Goal: Task Accomplishment & Management: Complete application form

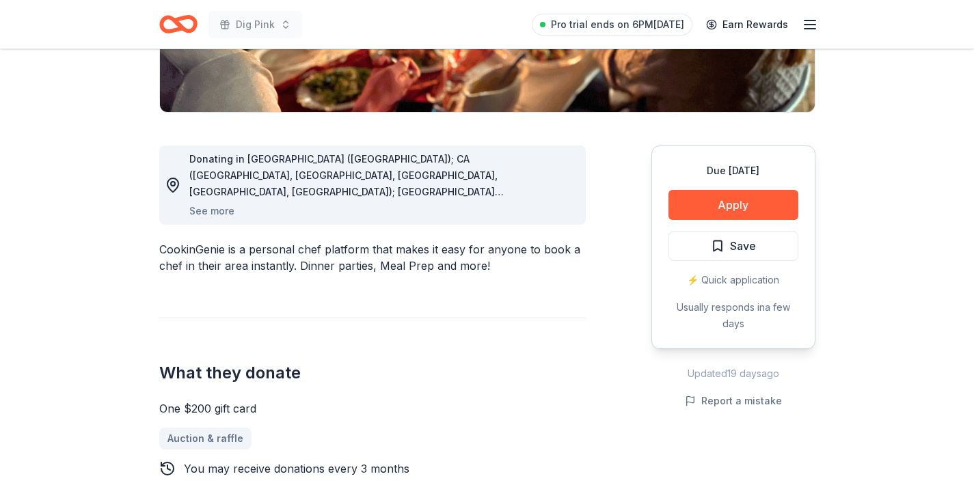
scroll to position [300, 0]
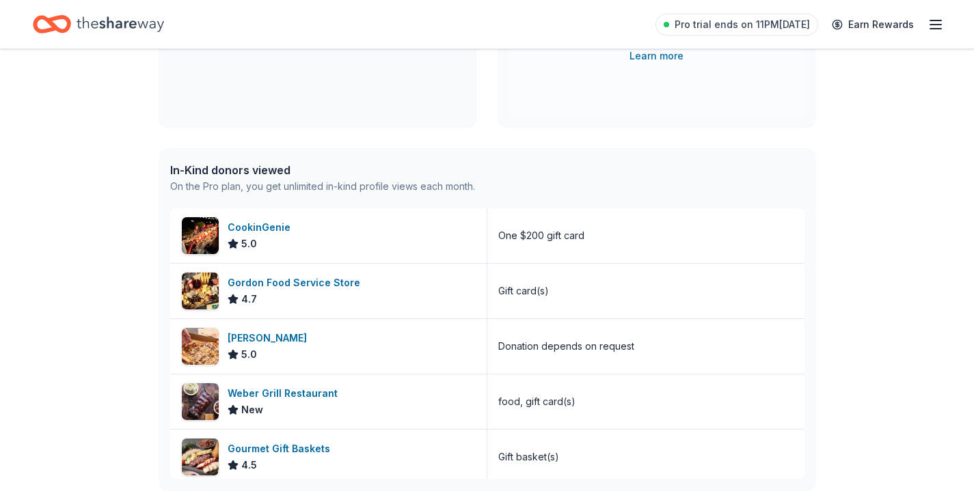
scroll to position [267, 0]
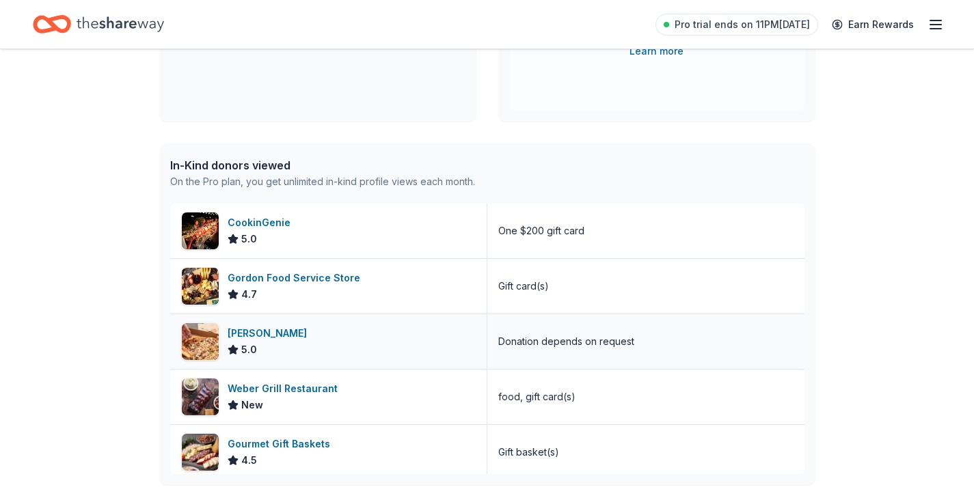
click at [273, 338] on div "Casey's 5.0" at bounding box center [328, 341] width 317 height 55
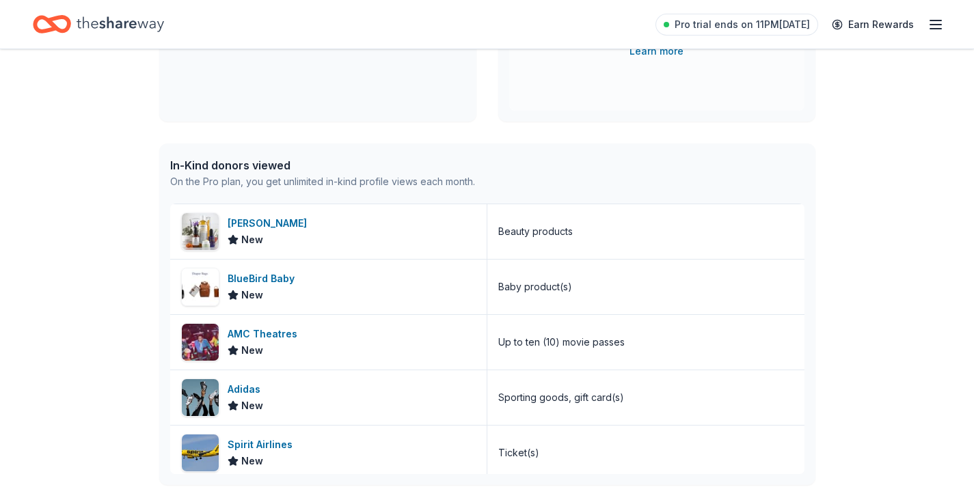
scroll to position [498, 0]
click at [337, 349] on div "AMC Theatres New" at bounding box center [328, 341] width 317 height 55
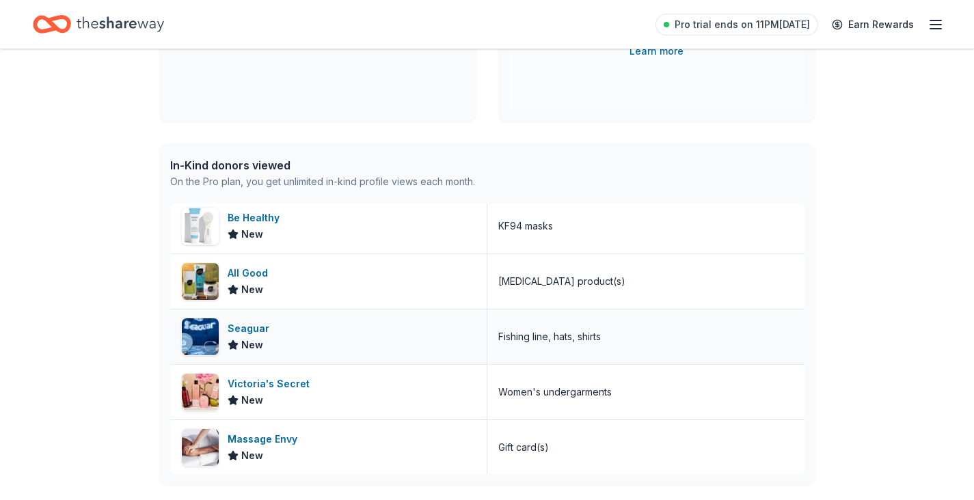
scroll to position [839, 0]
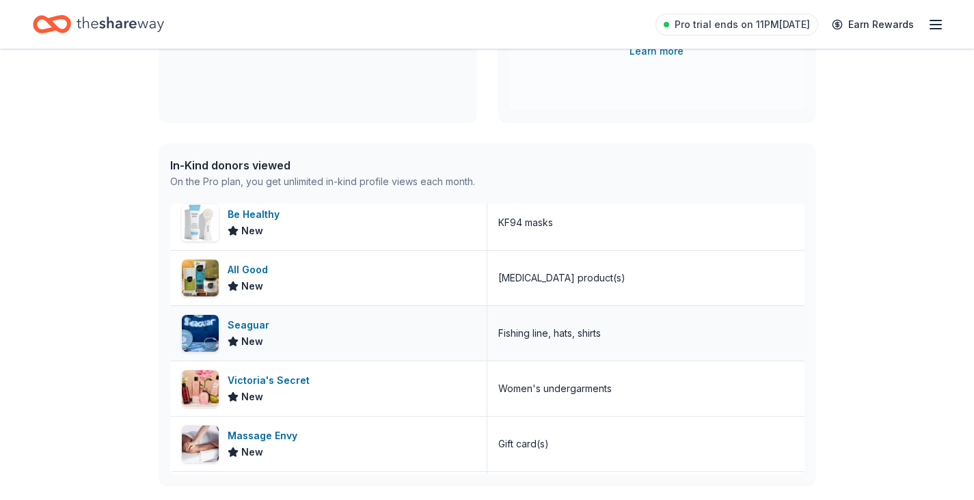
click at [268, 329] on div "Seaguar" at bounding box center [251, 325] width 47 height 16
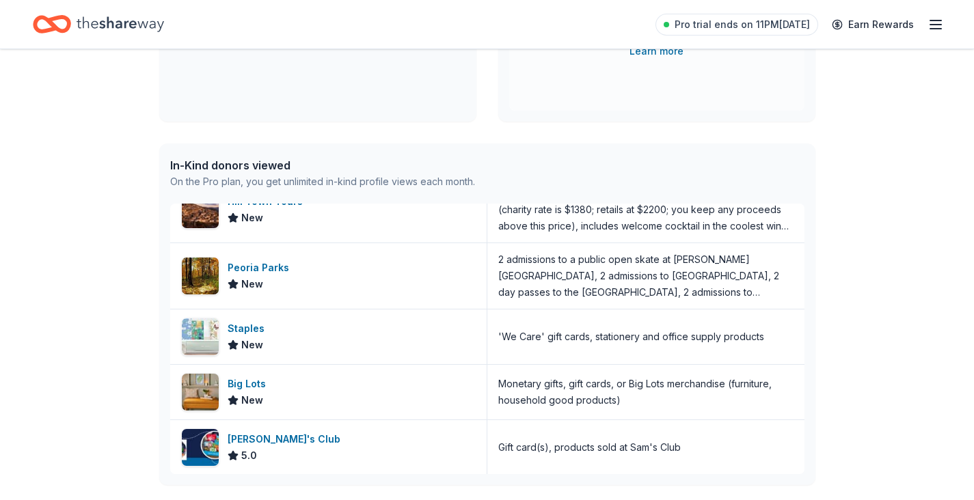
scroll to position [1744, 0]
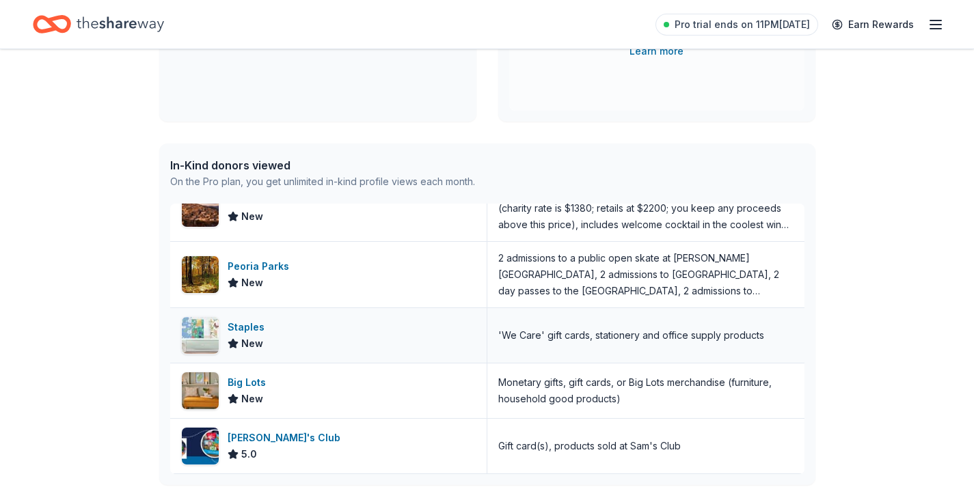
click at [265, 331] on div "Staples" at bounding box center [249, 327] width 42 height 16
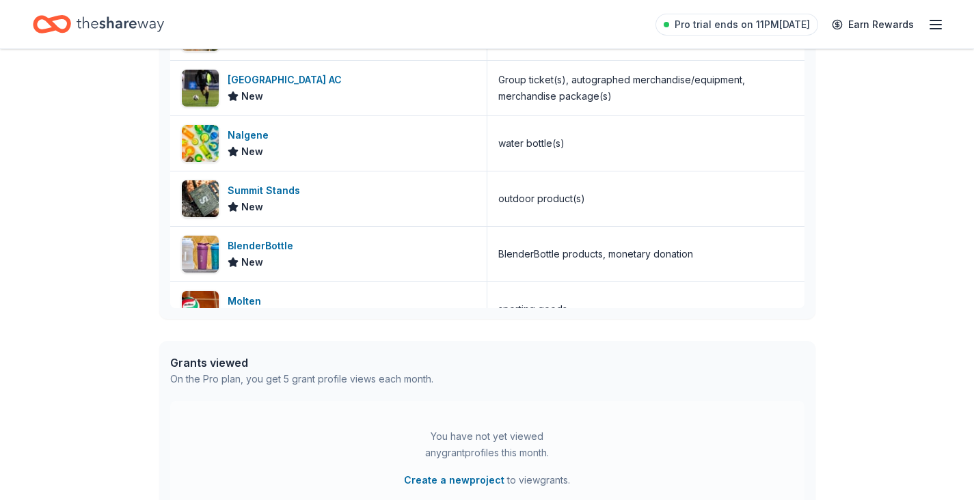
scroll to position [5665, 0]
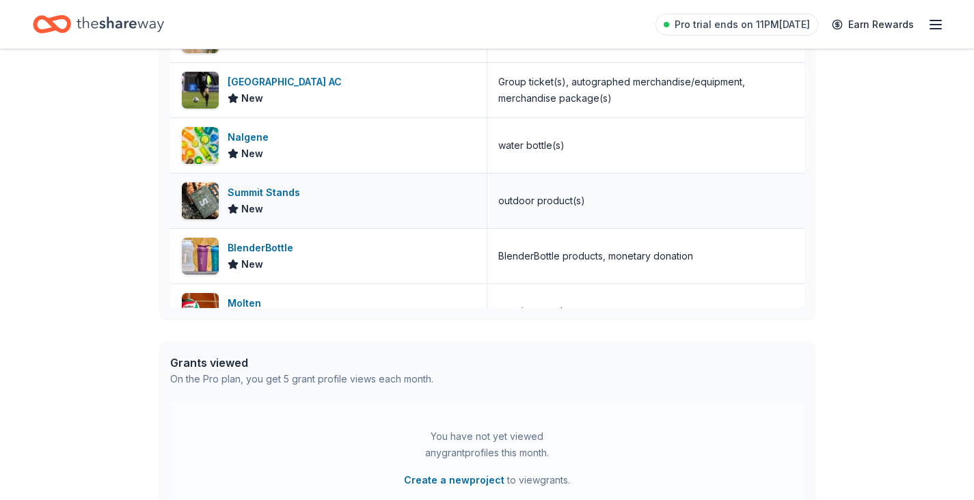
click at [344, 204] on div "Summit Stands New" at bounding box center [328, 201] width 317 height 55
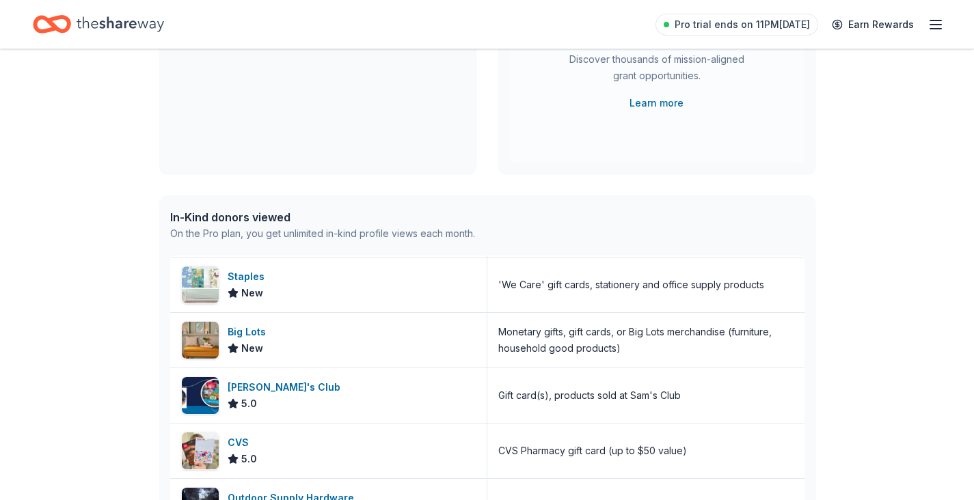
scroll to position [1852, 0]
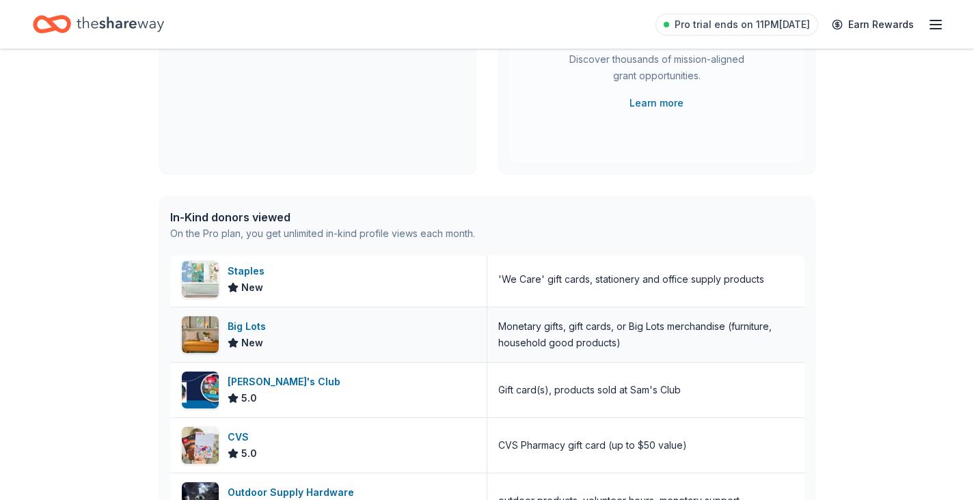
click at [352, 334] on div "Big Lots New" at bounding box center [328, 335] width 317 height 55
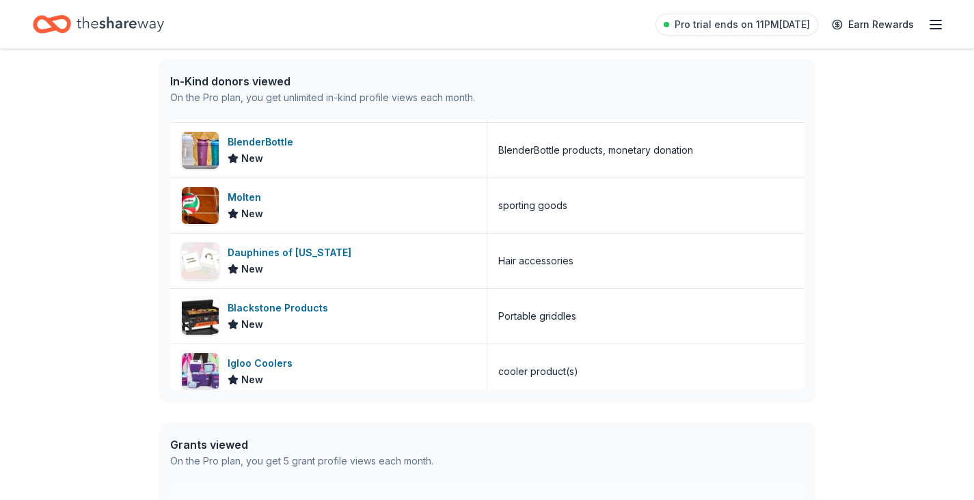
scroll to position [5508, 0]
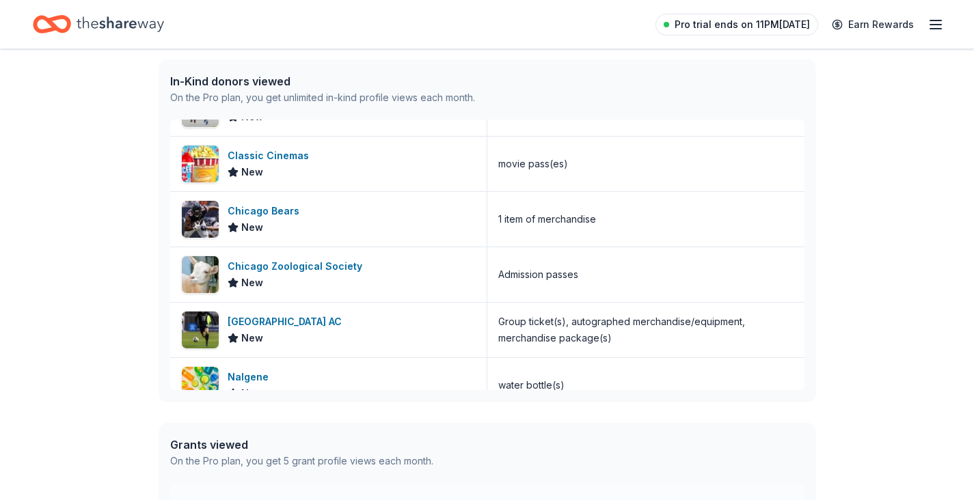
click at [798, 24] on span "Pro trial ends on 11PM[DATE]" at bounding box center [742, 24] width 135 height 16
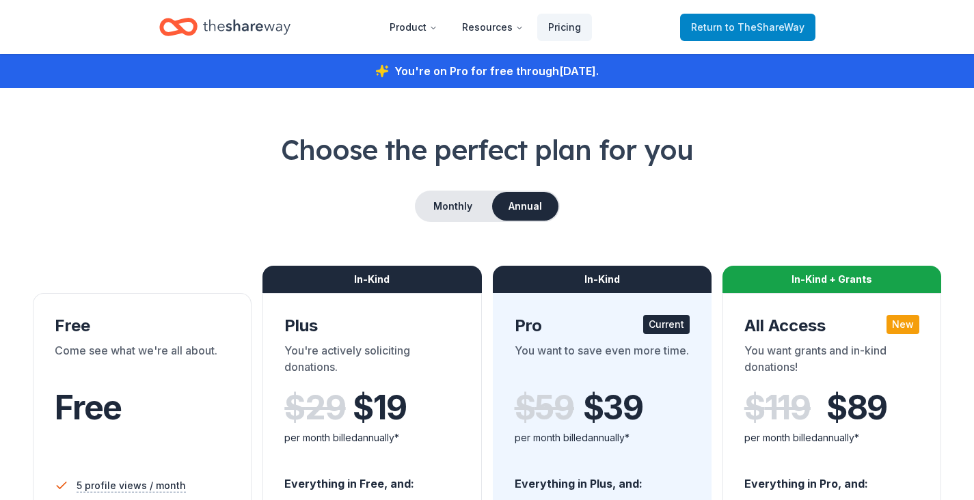
click at [763, 33] on span "Return to TheShareWay" at bounding box center [747, 27] width 113 height 16
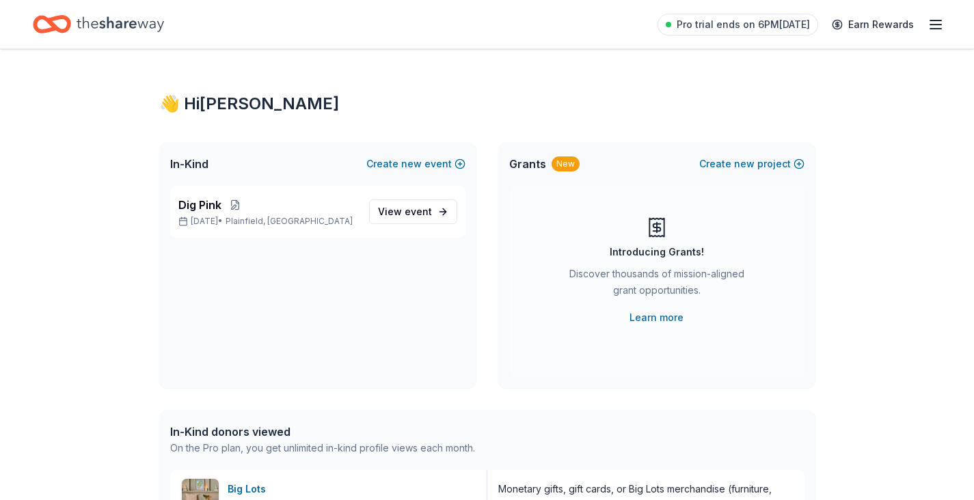
click at [936, 29] on line "button" at bounding box center [935, 29] width 11 height 0
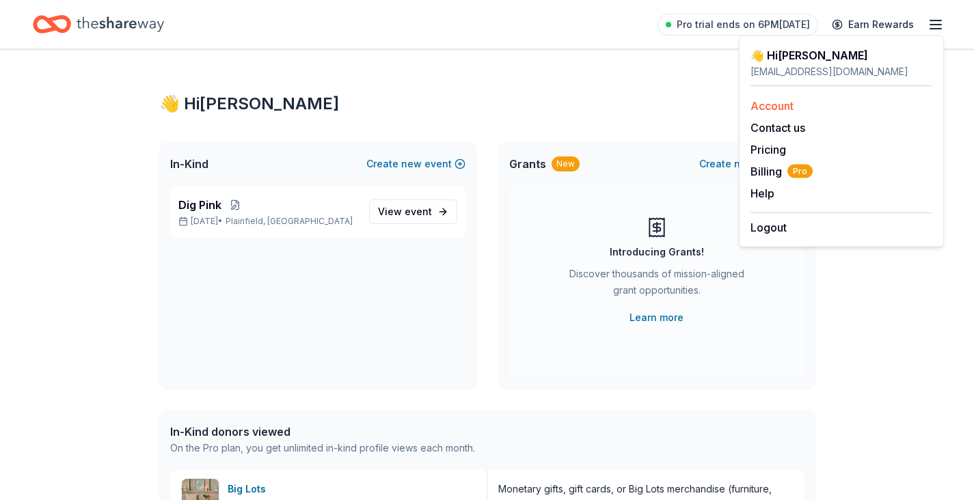
click at [823, 105] on div "Account" at bounding box center [841, 106] width 182 height 16
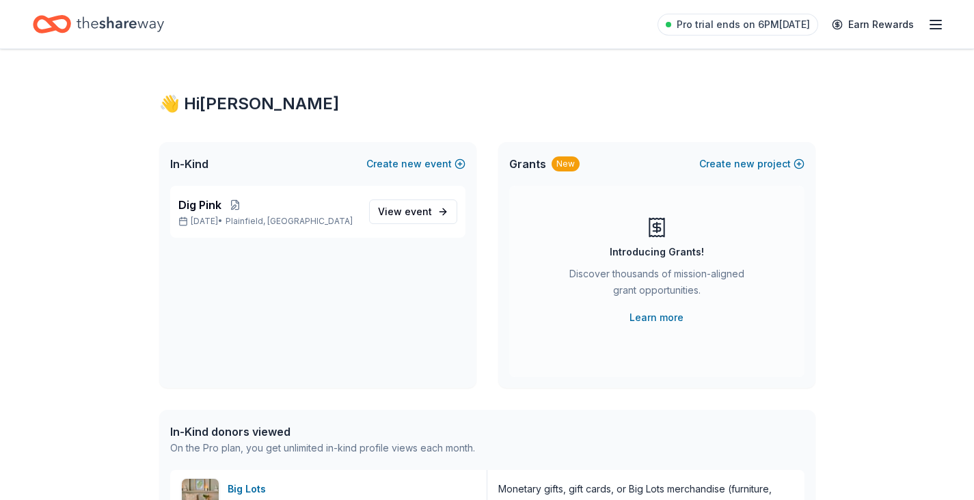
click at [933, 23] on icon "button" at bounding box center [936, 24] width 16 height 16
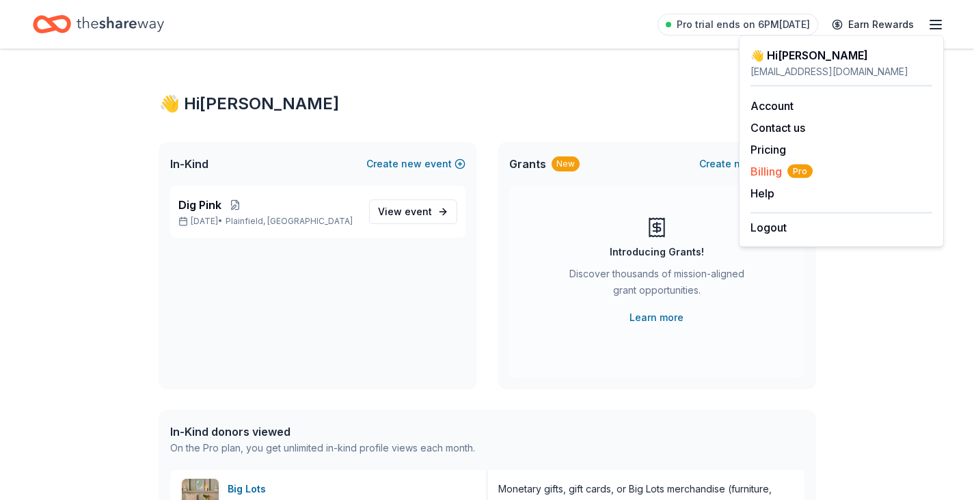
click at [772, 172] on span "Billing Pro" at bounding box center [781, 171] width 62 height 16
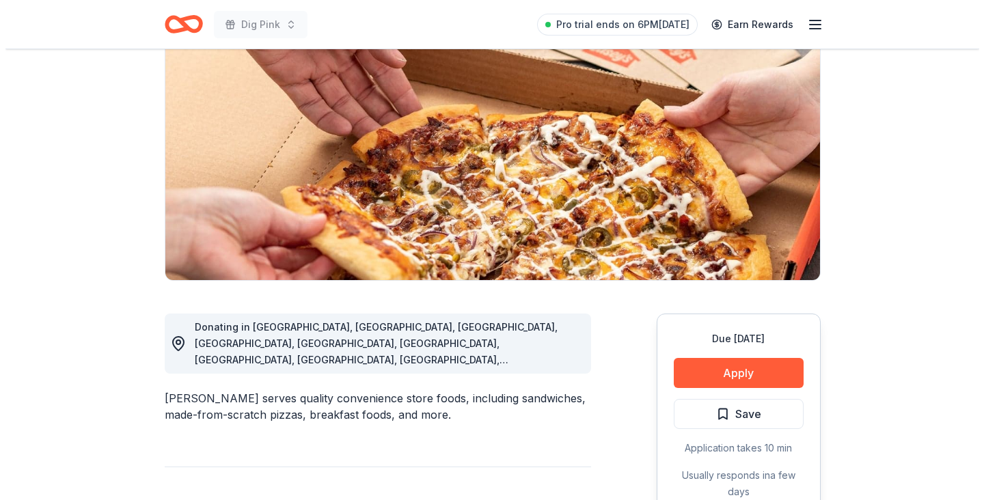
scroll to position [154, 0]
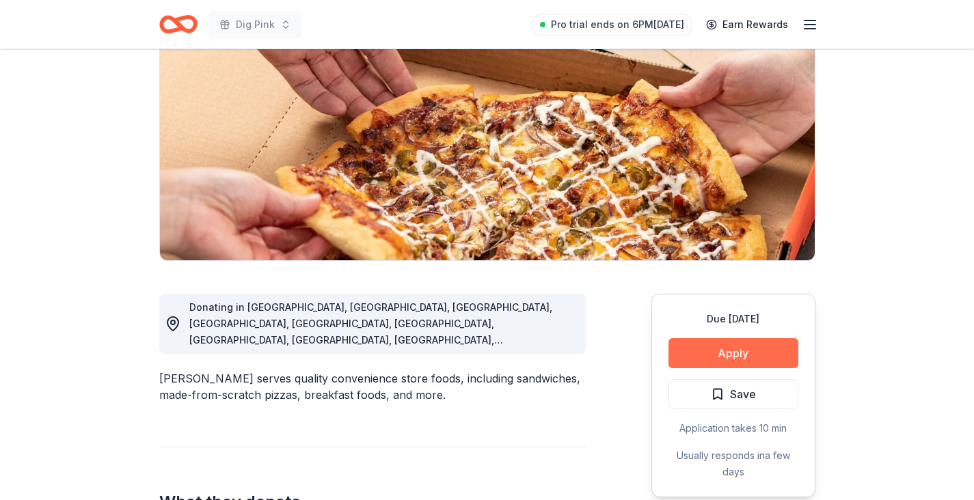
click at [744, 351] on button "Apply" at bounding box center [733, 353] width 130 height 30
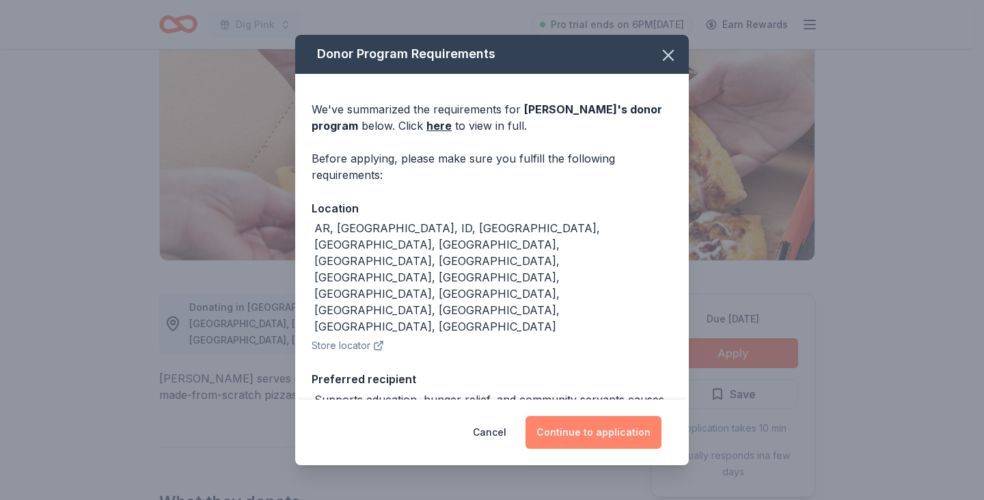
click at [566, 430] on button "Continue to application" at bounding box center [594, 432] width 136 height 33
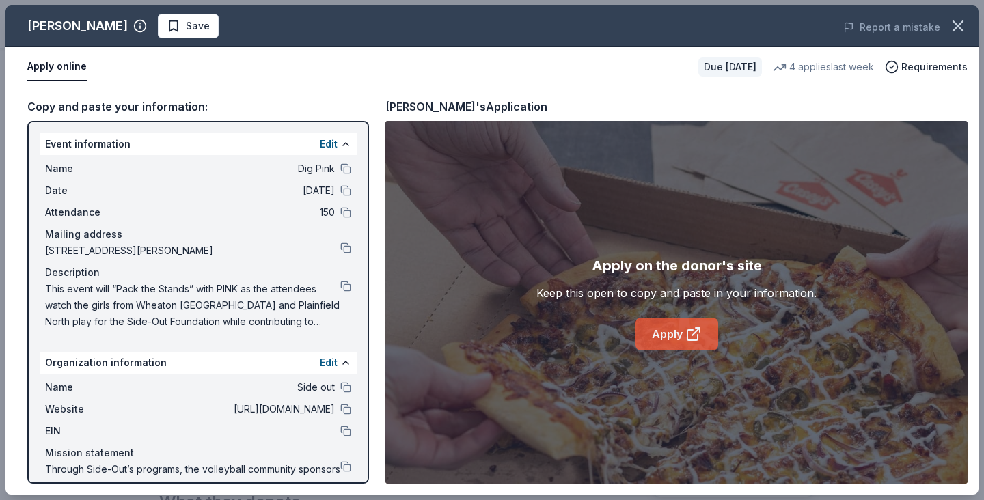
click at [661, 328] on link "Apply" at bounding box center [677, 334] width 83 height 33
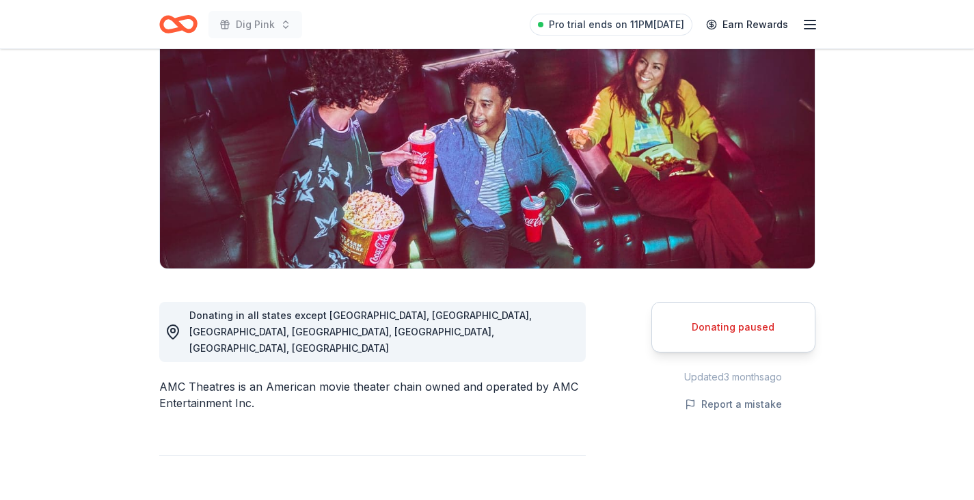
scroll to position [142, 0]
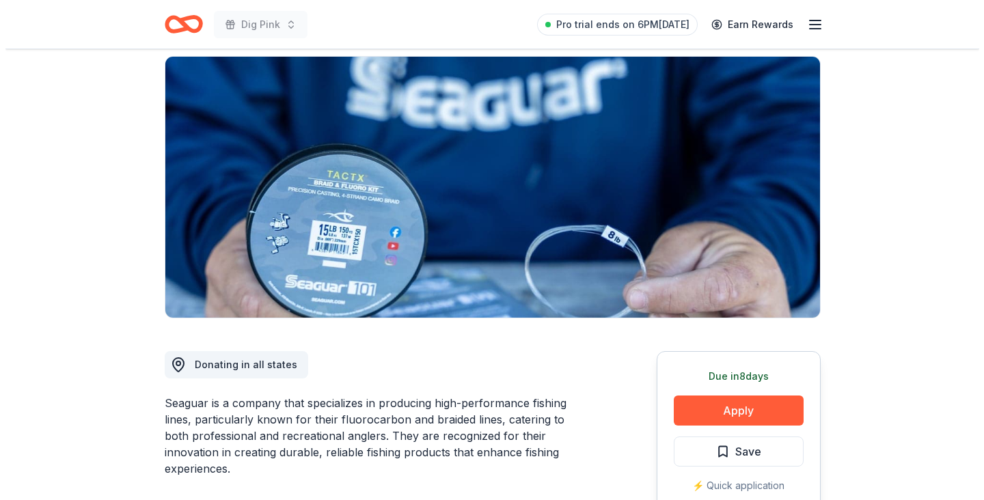
scroll to position [113, 0]
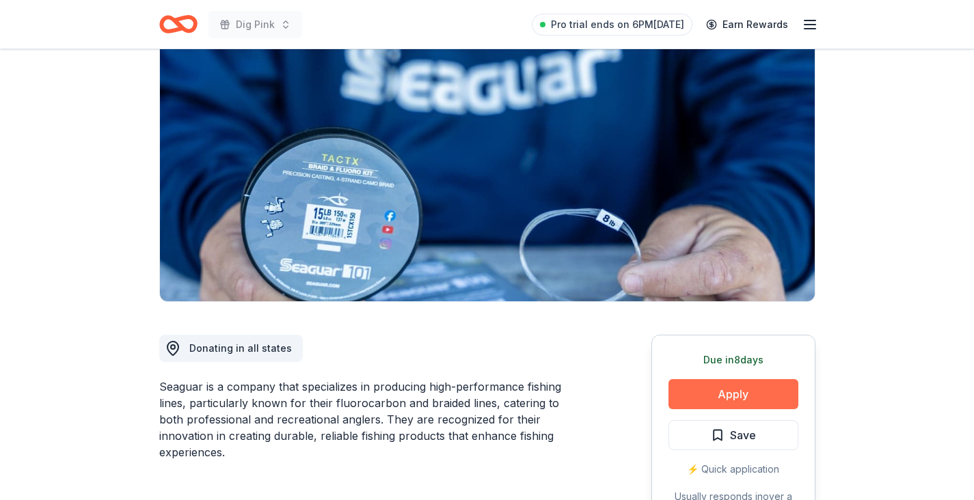
click at [748, 392] on button "Apply" at bounding box center [733, 394] width 130 height 30
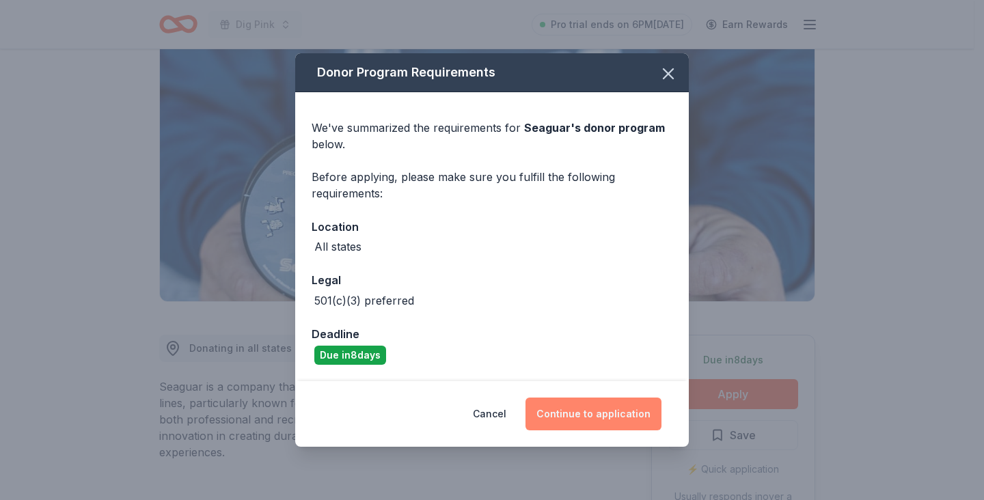
click at [590, 420] on button "Continue to application" at bounding box center [594, 414] width 136 height 33
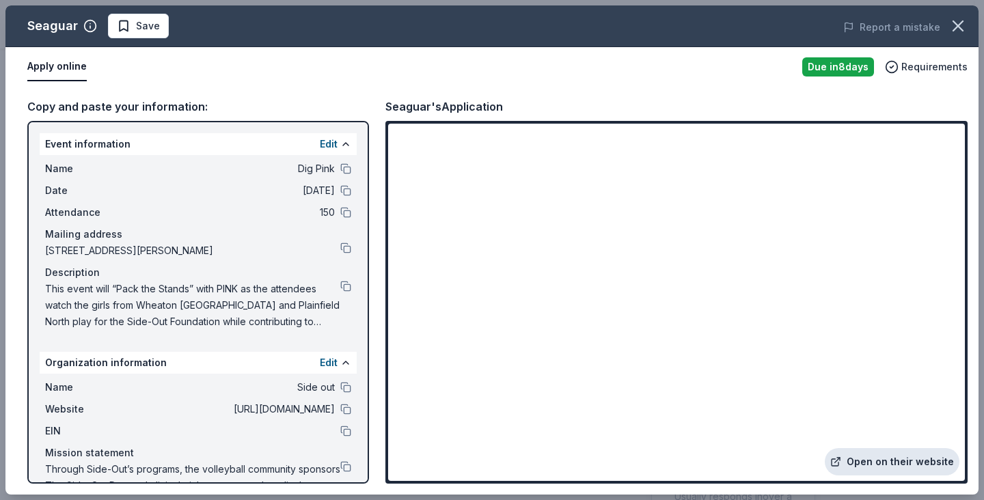
click at [865, 463] on link "Open on their website" at bounding box center [892, 461] width 135 height 27
click at [340, 463] on button at bounding box center [345, 466] width 11 height 11
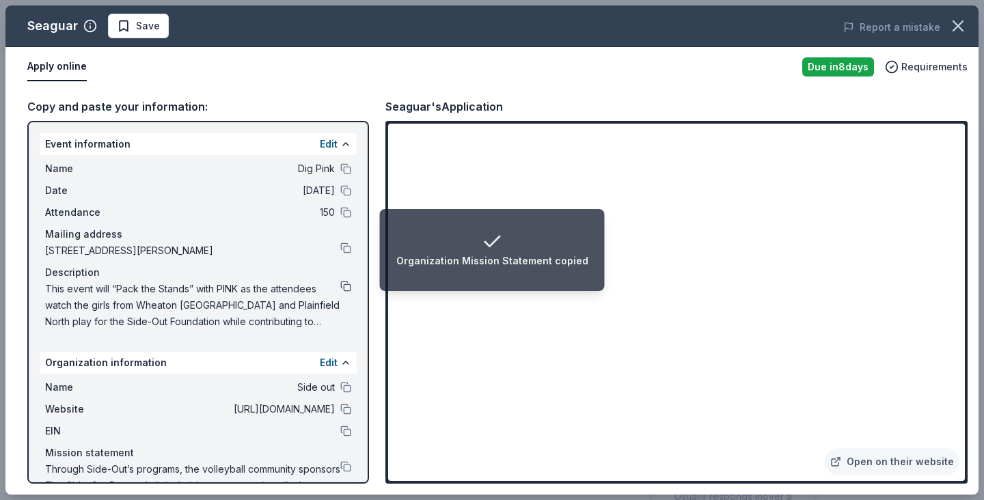
click at [340, 284] on button at bounding box center [345, 286] width 11 height 11
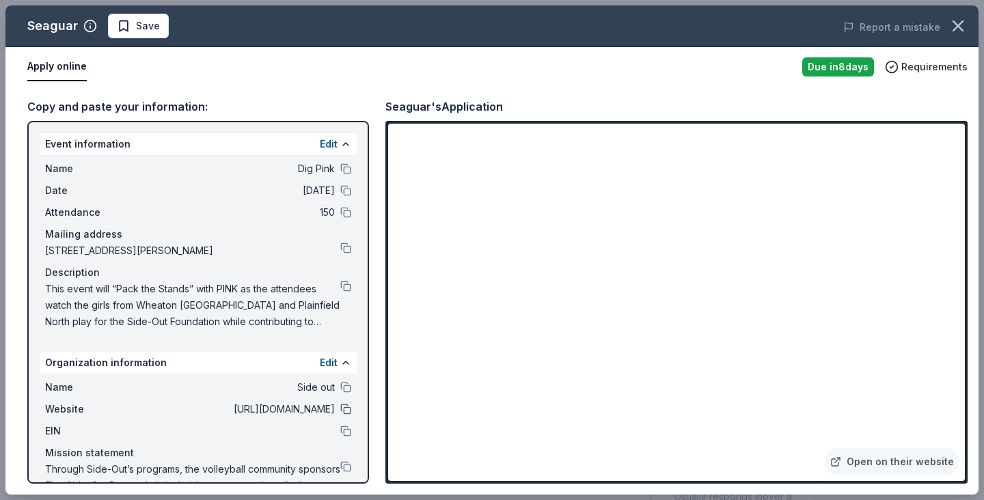
click at [340, 407] on button at bounding box center [345, 409] width 11 height 11
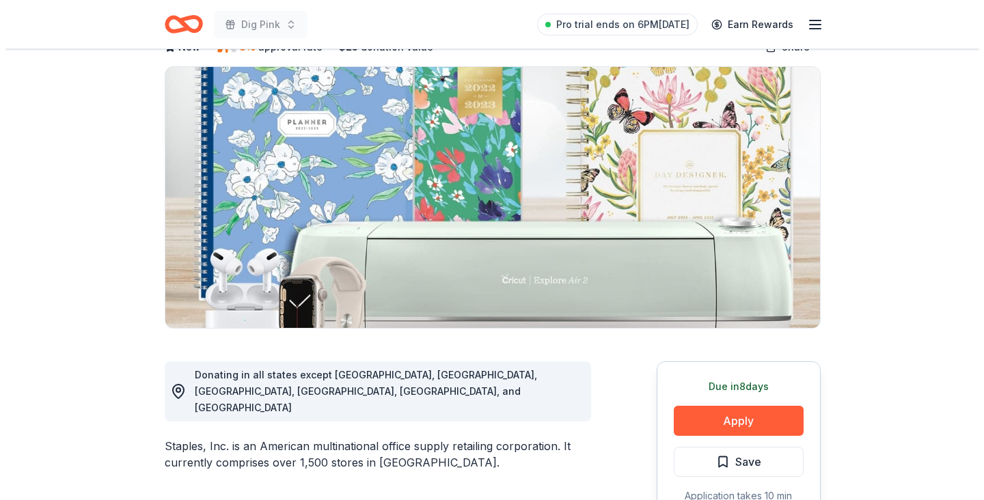
scroll to position [88, 0]
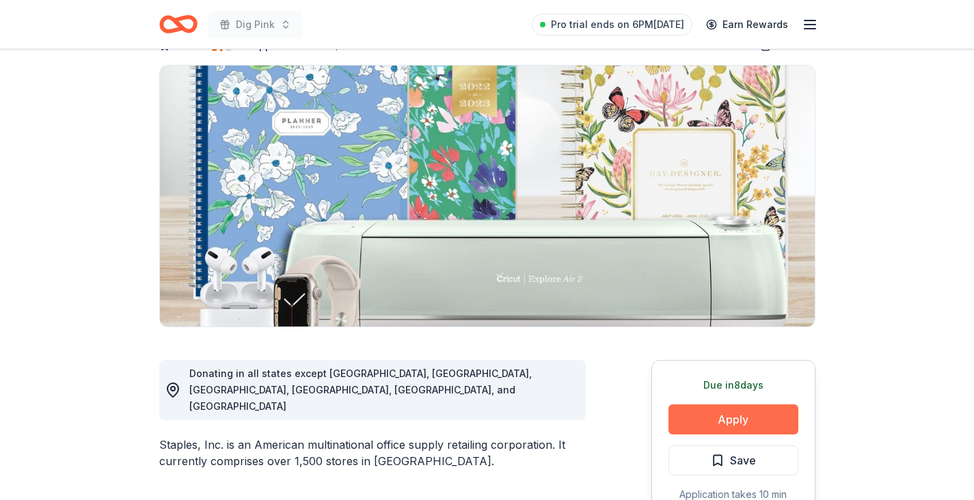
click at [725, 416] on button "Apply" at bounding box center [733, 420] width 130 height 30
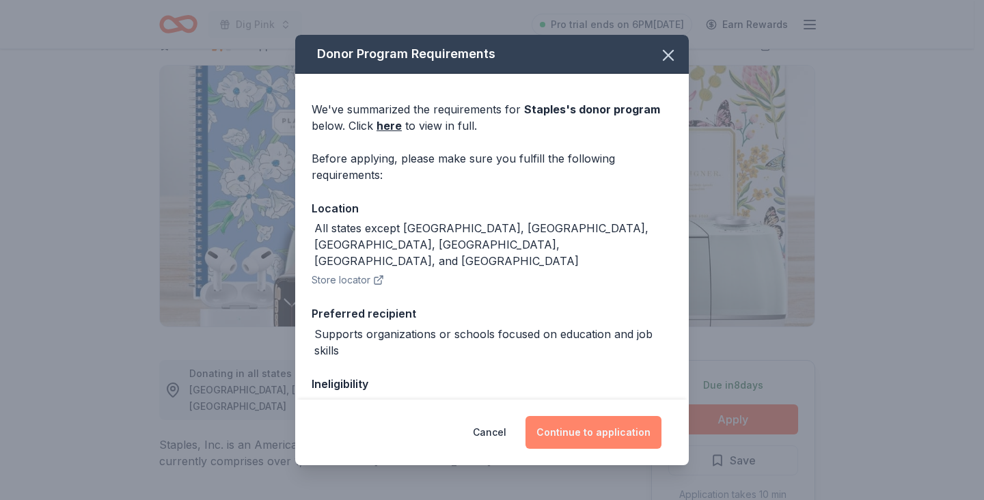
click at [589, 428] on button "Continue to application" at bounding box center [594, 432] width 136 height 33
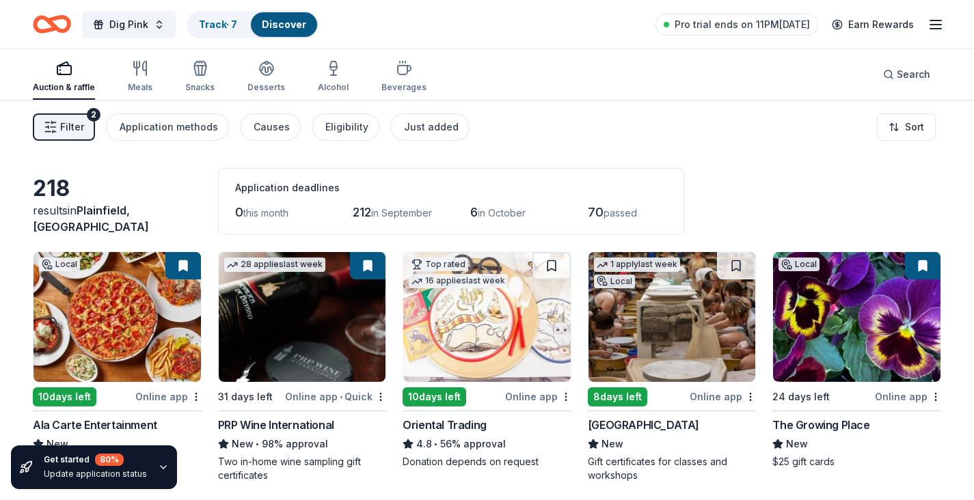
scroll to position [3826, 0]
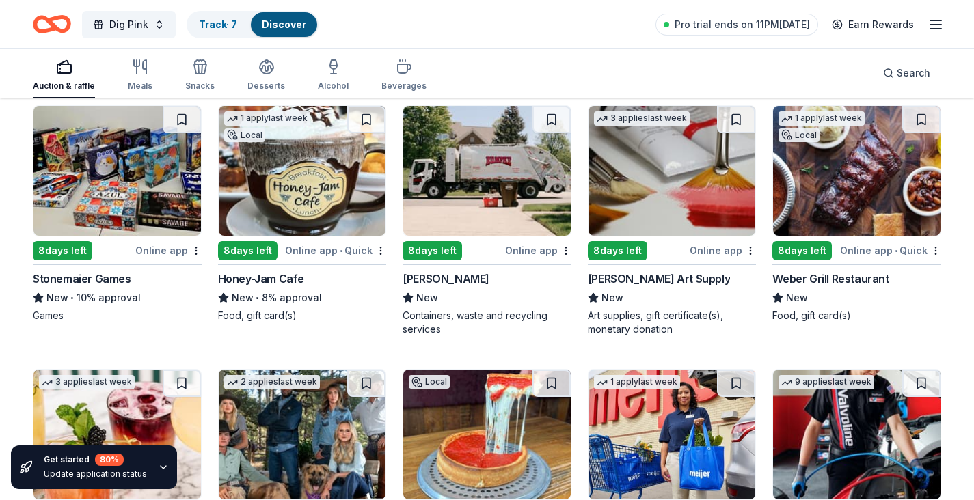
click at [331, 205] on img at bounding box center [302, 171] width 167 height 130
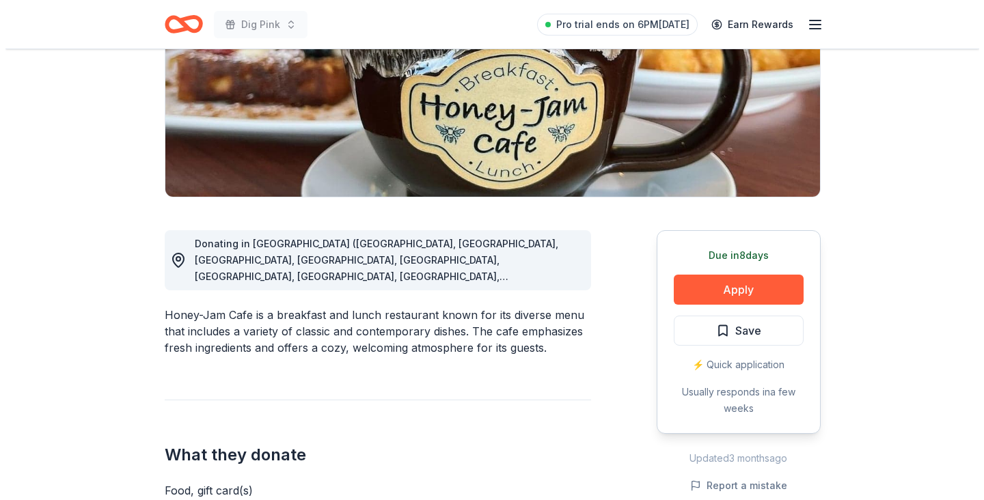
scroll to position [278, 0]
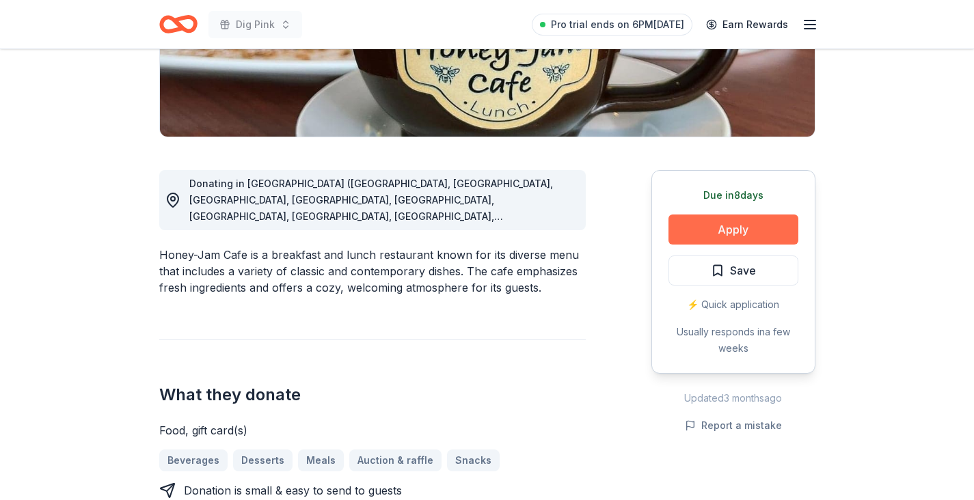
click at [755, 224] on button "Apply" at bounding box center [733, 230] width 130 height 30
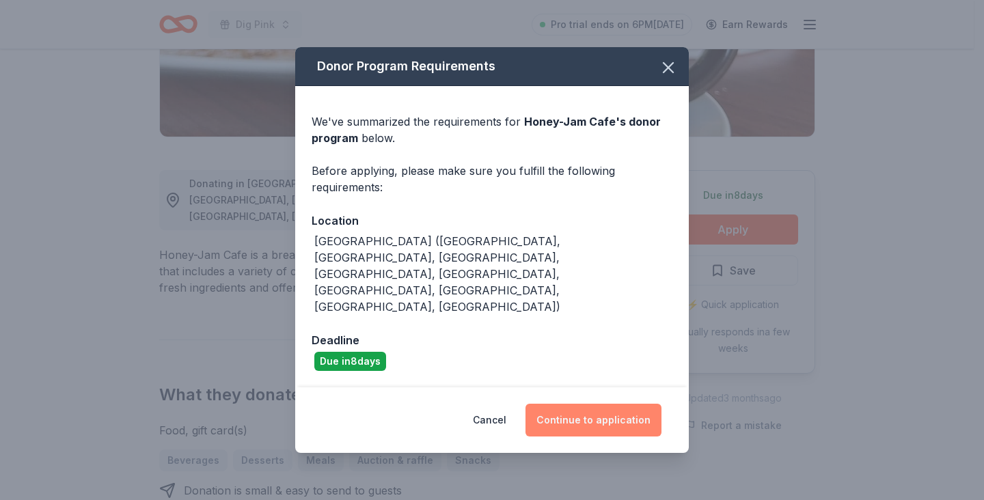
click at [580, 404] on button "Continue to application" at bounding box center [594, 420] width 136 height 33
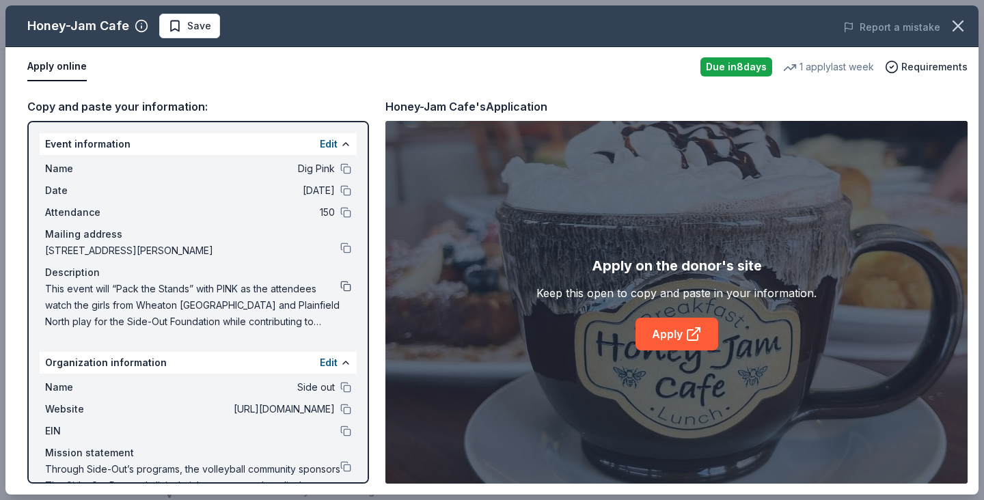
click at [340, 285] on button at bounding box center [345, 286] width 11 height 11
